Goal: Information Seeking & Learning: Find contact information

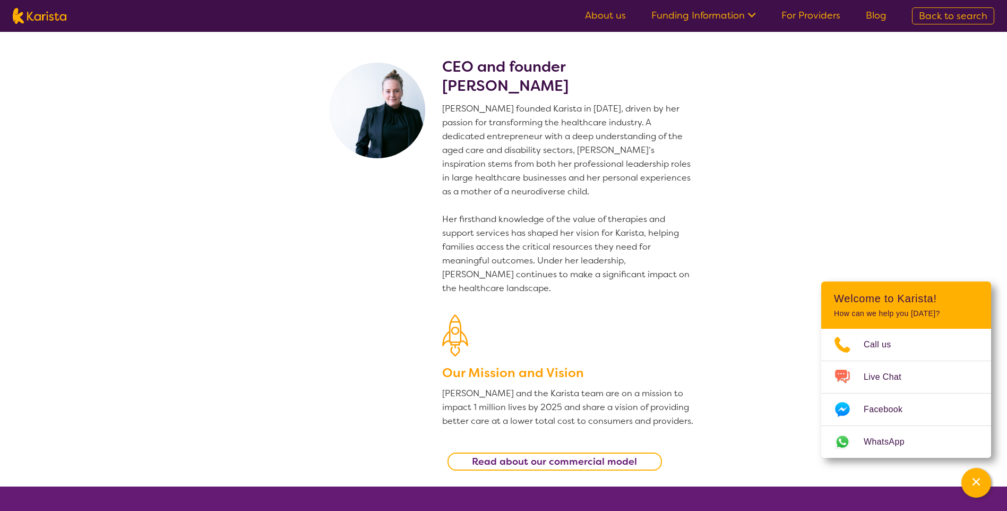
click at [607, 20] on link "About us" at bounding box center [605, 15] width 41 height 13
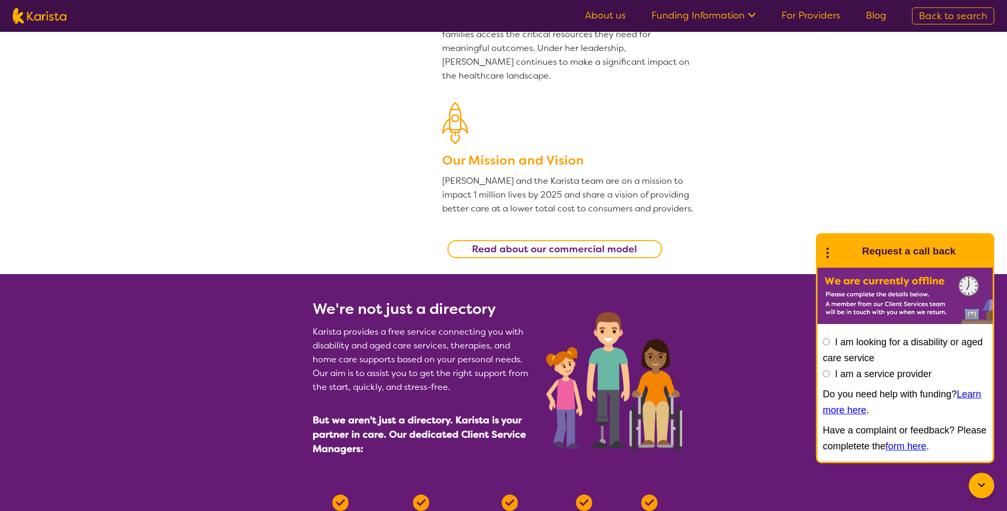
click at [524, 249] on b "Read about our commercial model" at bounding box center [554, 249] width 165 height 13
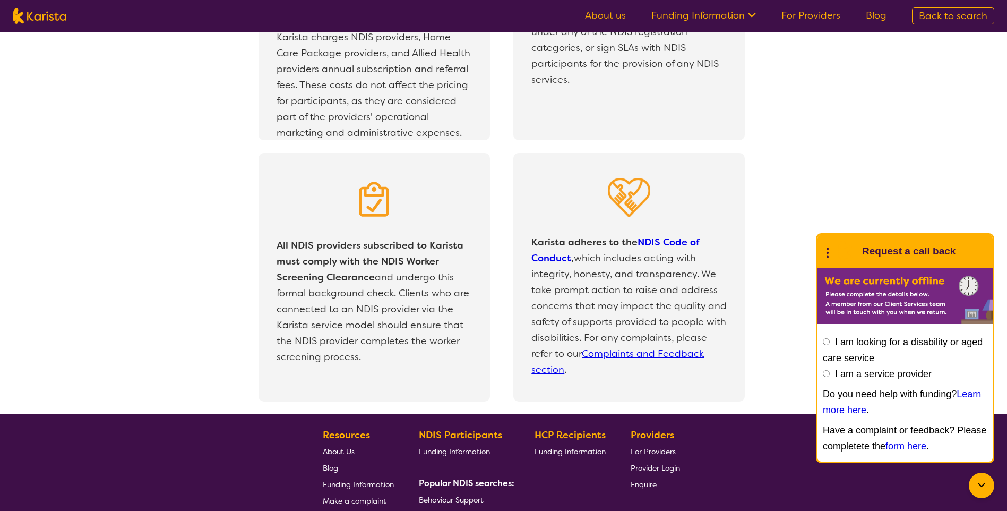
scroll to position [2239, 0]
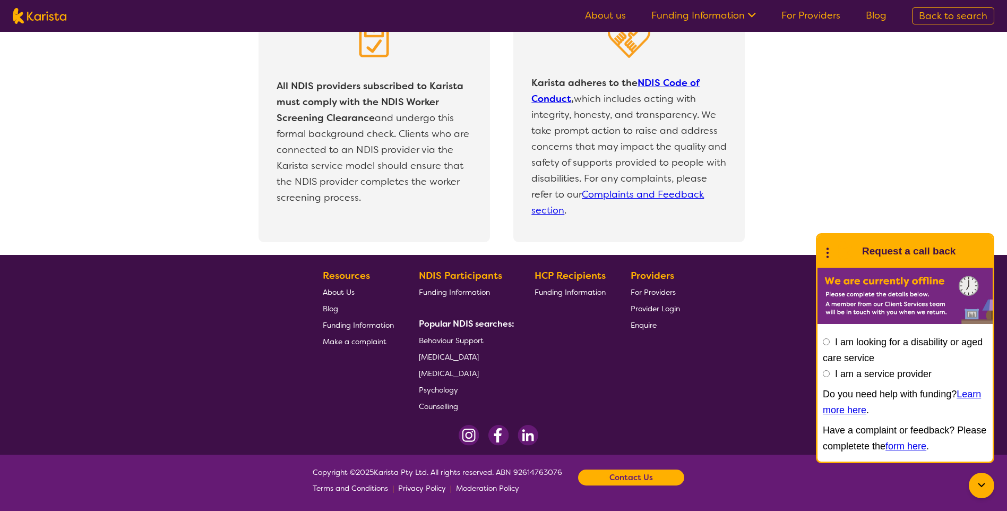
click at [450, 368] on span "[MEDICAL_DATA]" at bounding box center [449, 373] width 60 height 10
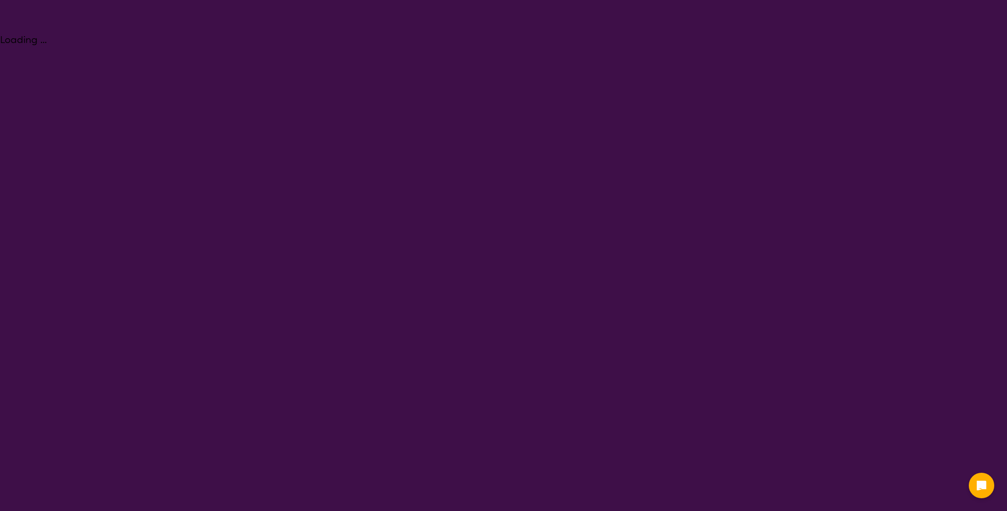
select select "[MEDICAL_DATA]"
select select "NDIS"
select select "[MEDICAL_DATA]"
select select "NDIS"
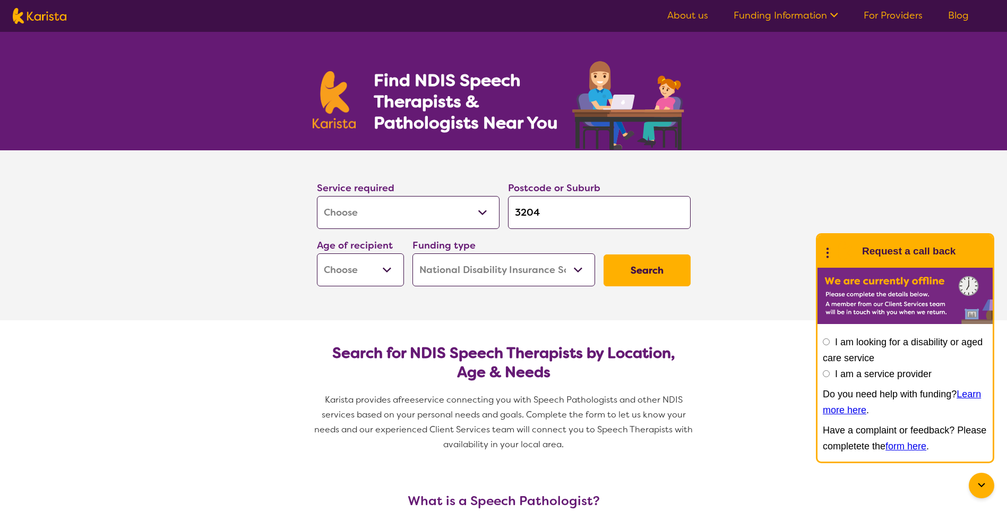
click at [656, 275] on button "Search" at bounding box center [647, 270] width 87 height 32
click at [370, 273] on select "Early Childhood - 0 to 9 Child - 10 to 11 Adolescent - 12 to 17 Adult - 18 to 6…" at bounding box center [360, 269] width 87 height 33
select select "AS"
click at [317, 253] on select "Early Childhood - 0 to 9 Child - 10 to 11 Adolescent - 12 to 17 Adult - 18 to 6…" at bounding box center [360, 269] width 87 height 33
select select "AS"
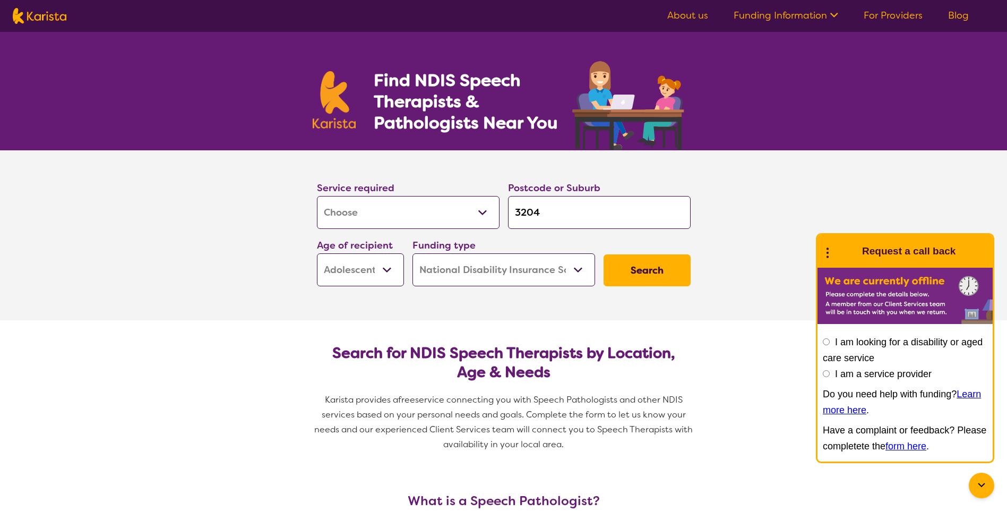
click at [624, 267] on button "Search" at bounding box center [647, 270] width 87 height 32
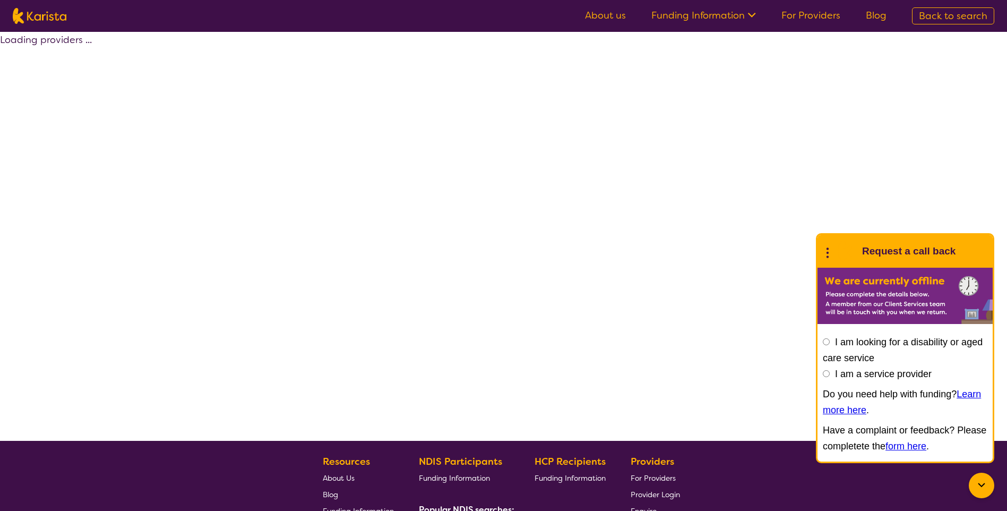
select select "by_score"
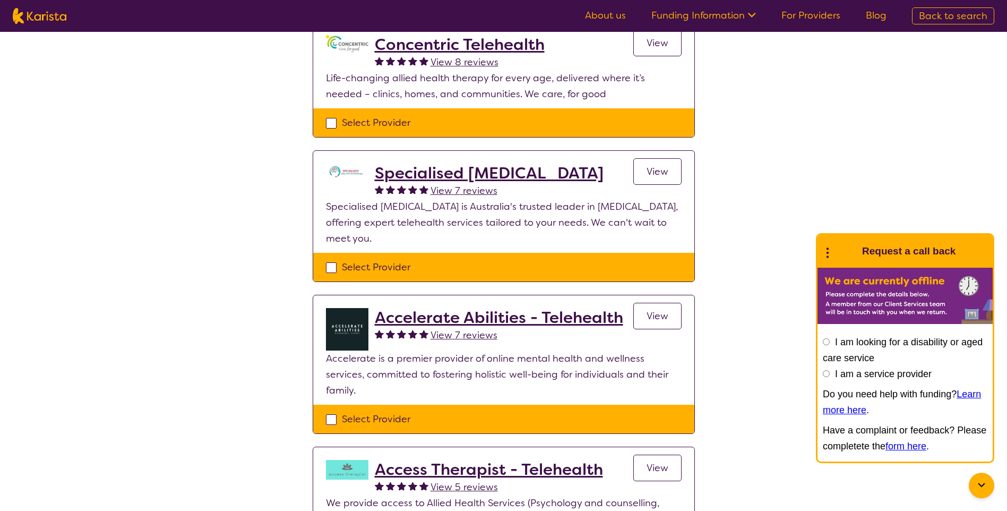
scroll to position [106, 0]
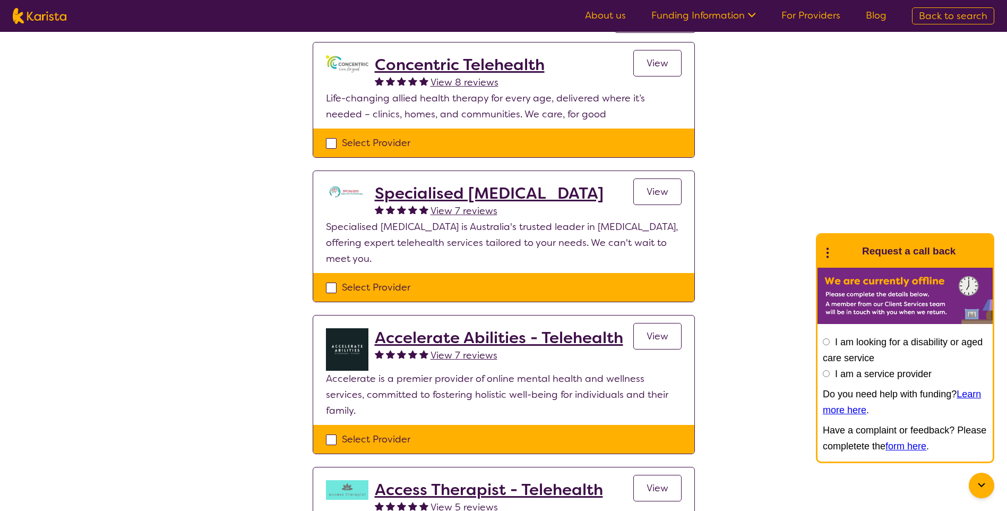
click at [514, 197] on h2 "Specialised Speech Pathology" at bounding box center [489, 193] width 229 height 19
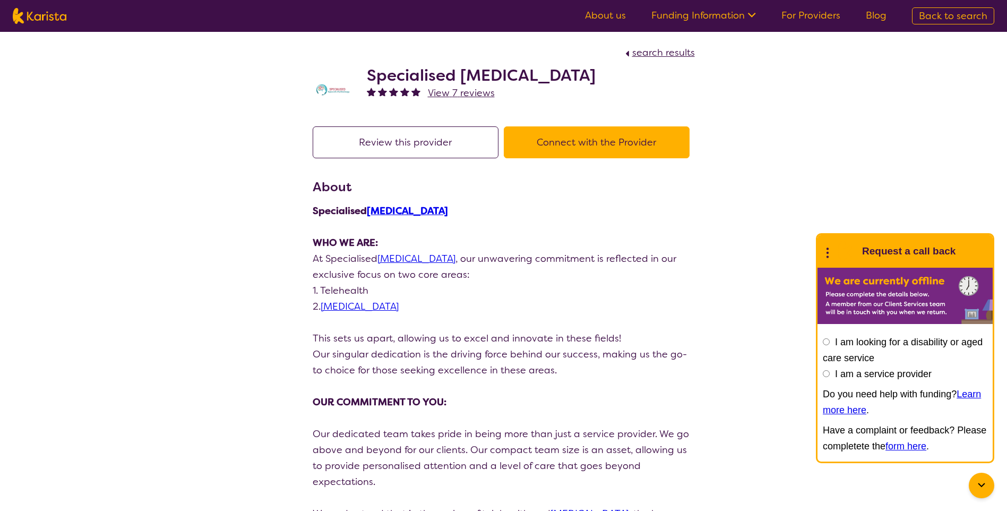
click at [447, 81] on h2 "Specialised Speech Pathology" at bounding box center [481, 75] width 229 height 19
